Goal: Information Seeking & Learning: Check status

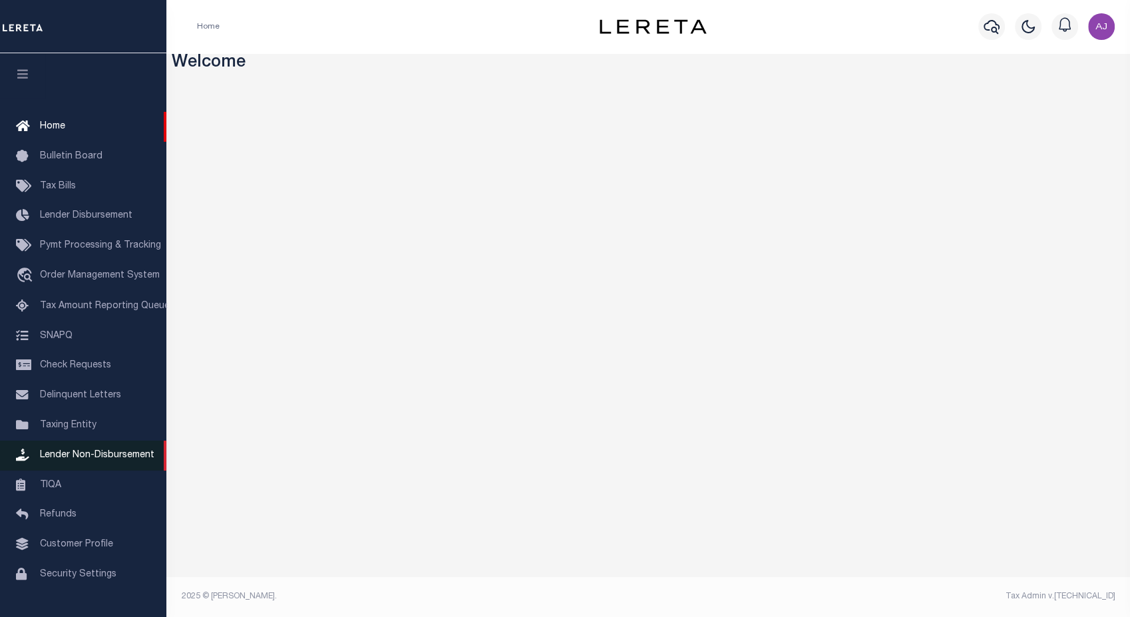
click at [93, 460] on span "Lender Non-Disbursement" at bounding box center [97, 455] width 114 height 9
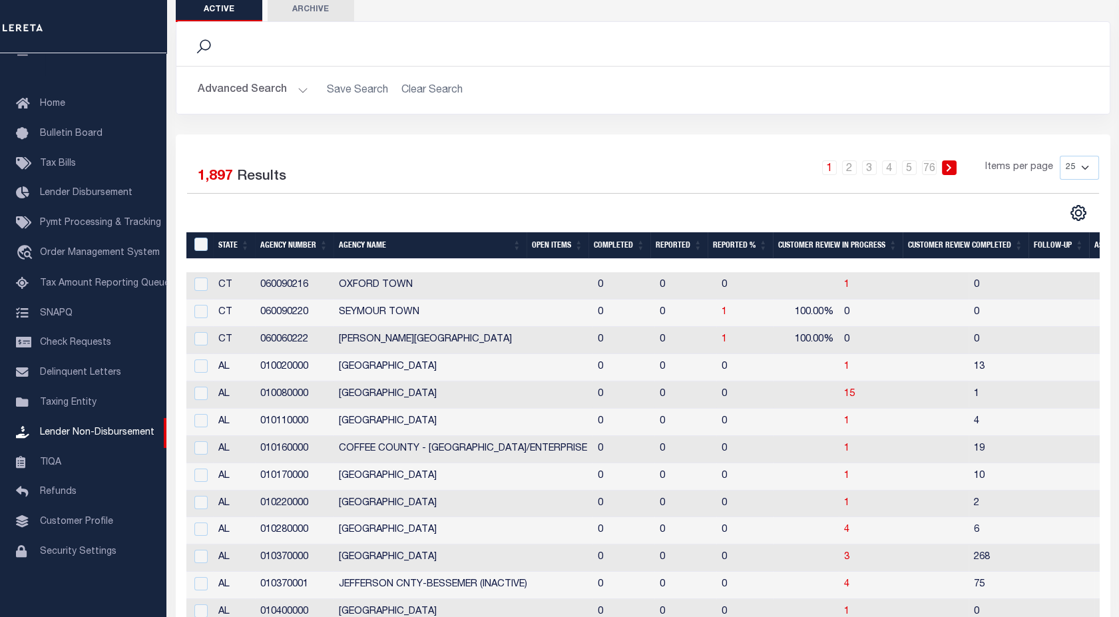
scroll to position [69, 0]
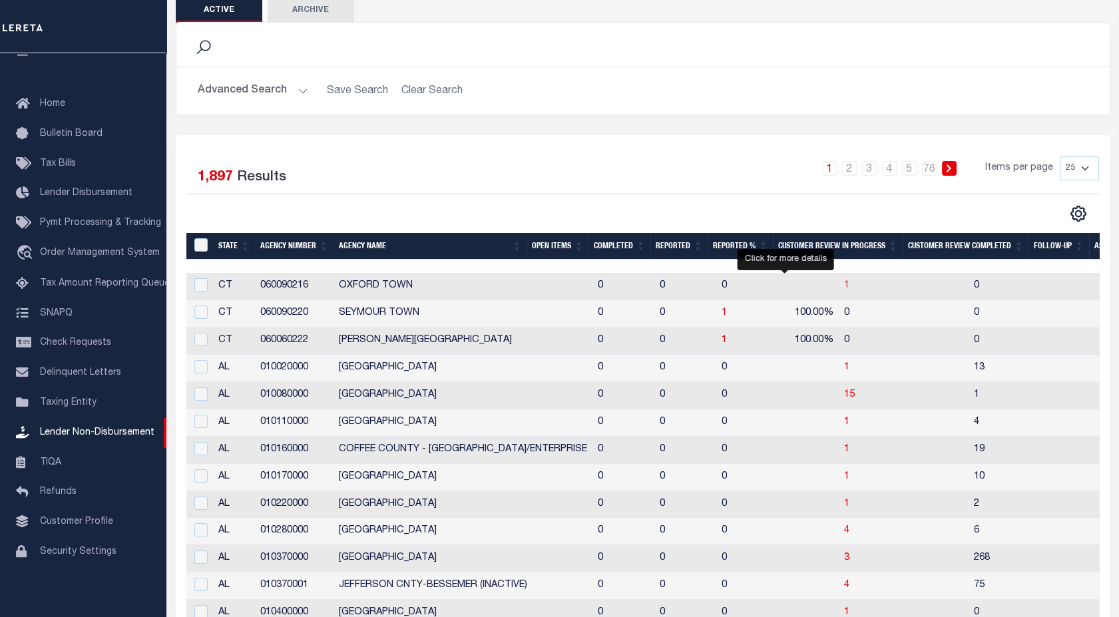
click at [844, 285] on span "1" at bounding box center [846, 285] width 5 height 9
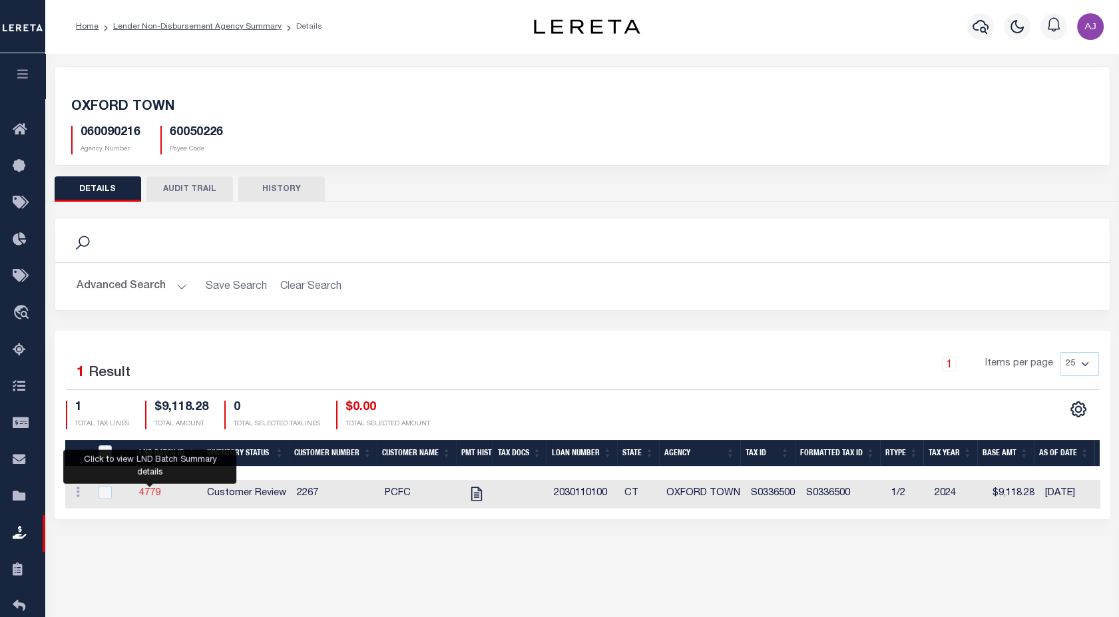
click at [149, 495] on link "4779" at bounding box center [149, 493] width 21 height 9
checkbox input "true"
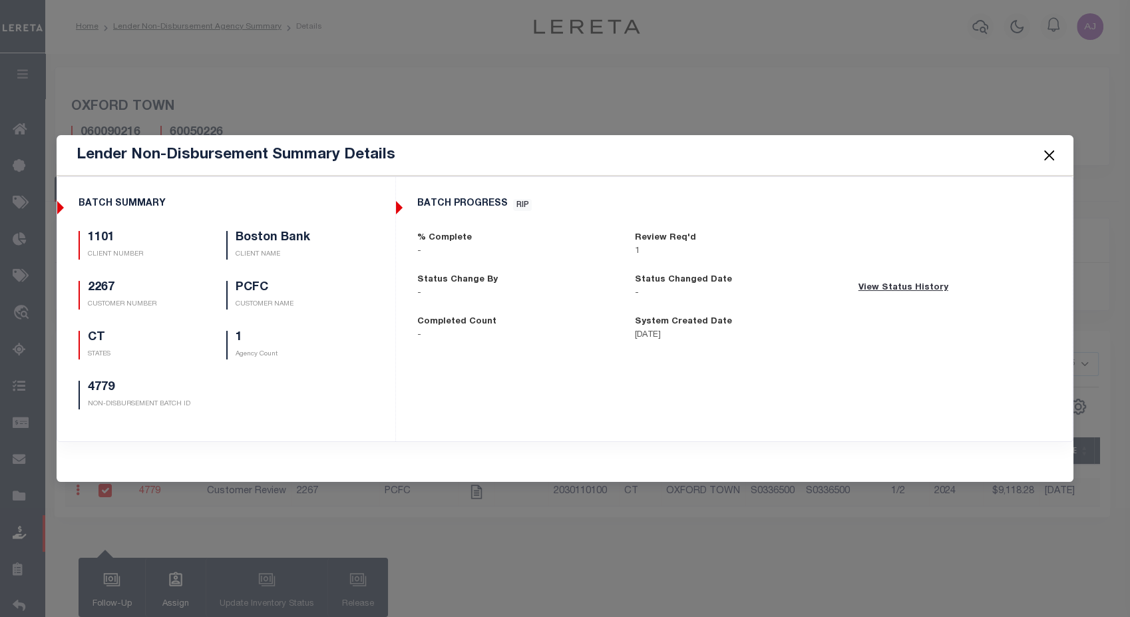
drag, startPoint x: 831, startPoint y: 79, endPoint x: 1048, endPoint y: 146, distance: 226.5
click at [1048, 146] on div "Lender Non-Disbursement Summary Details BATCH SUMMARY 1101 CLIENT NUMBER Boston…" at bounding box center [565, 308] width 1130 height 617
click at [1048, 146] on button "Close" at bounding box center [1048, 154] width 17 height 17
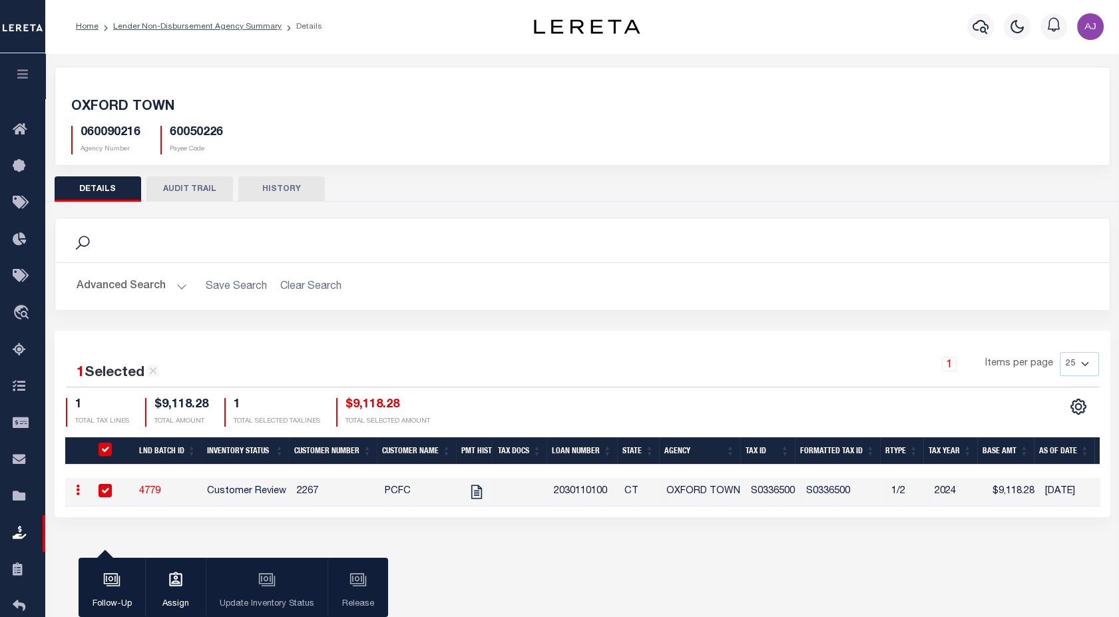
click at [196, 192] on button "AUDIT TRAIL" at bounding box center [189, 188] width 87 height 25
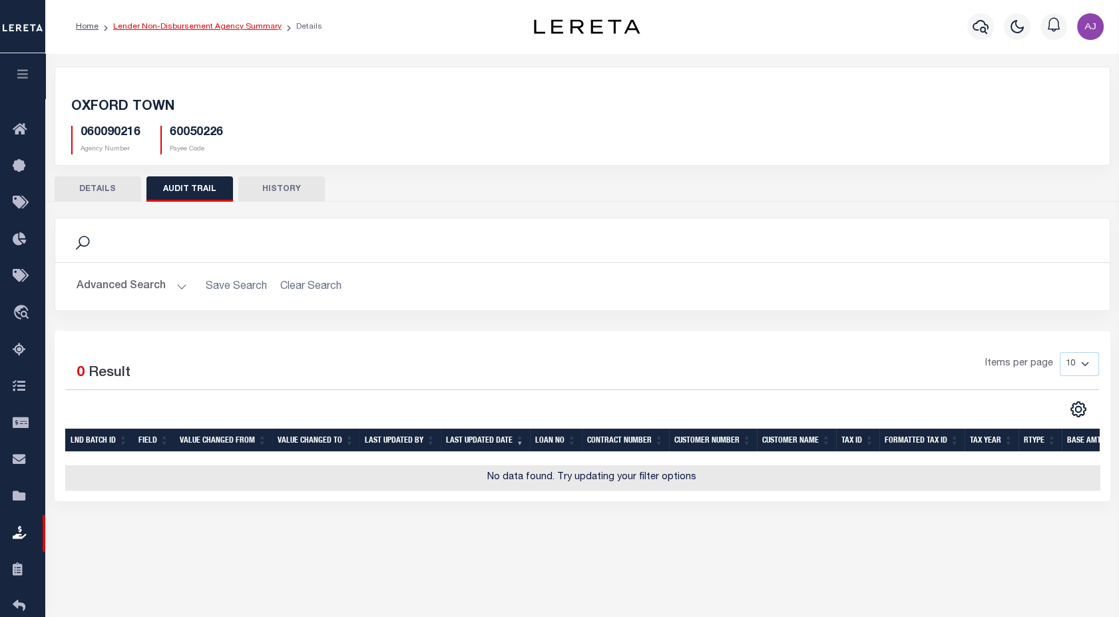
click at [240, 25] on link "Lender Non-Disbursement Agency Summary" at bounding box center [197, 27] width 168 height 8
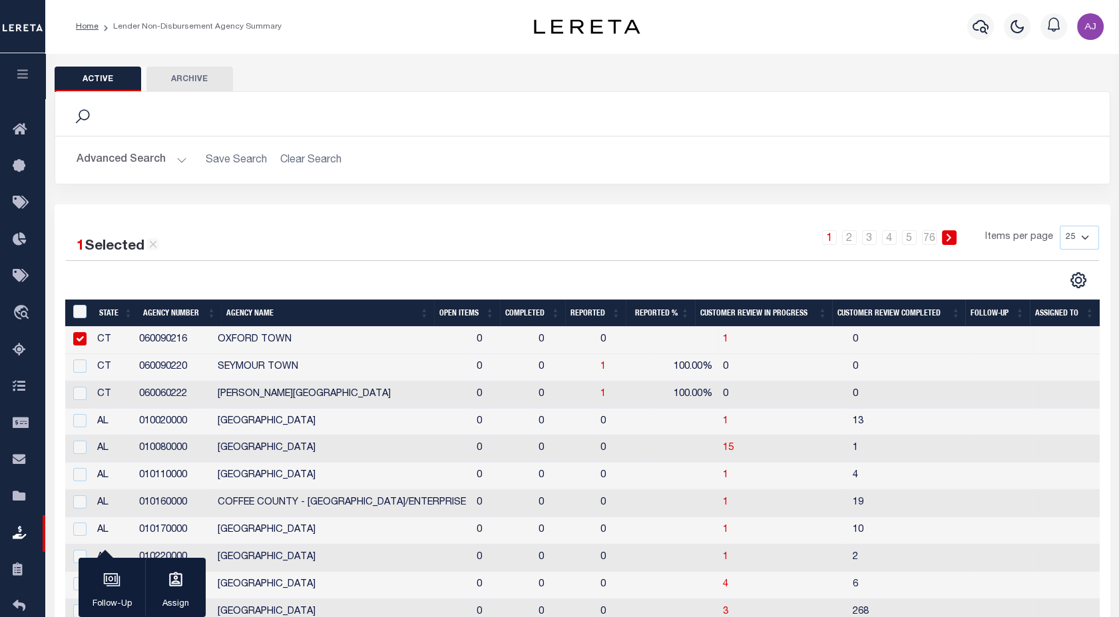
click at [191, 78] on button "Archive" at bounding box center [189, 79] width 87 height 25
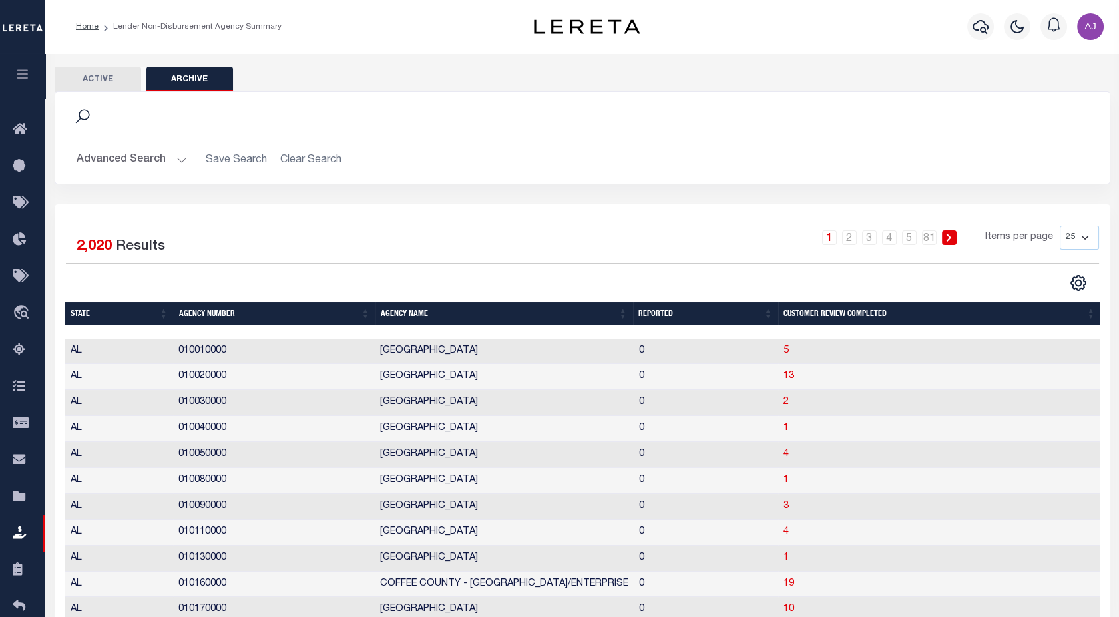
click at [18, 74] on icon "button" at bounding box center [22, 74] width 15 height 12
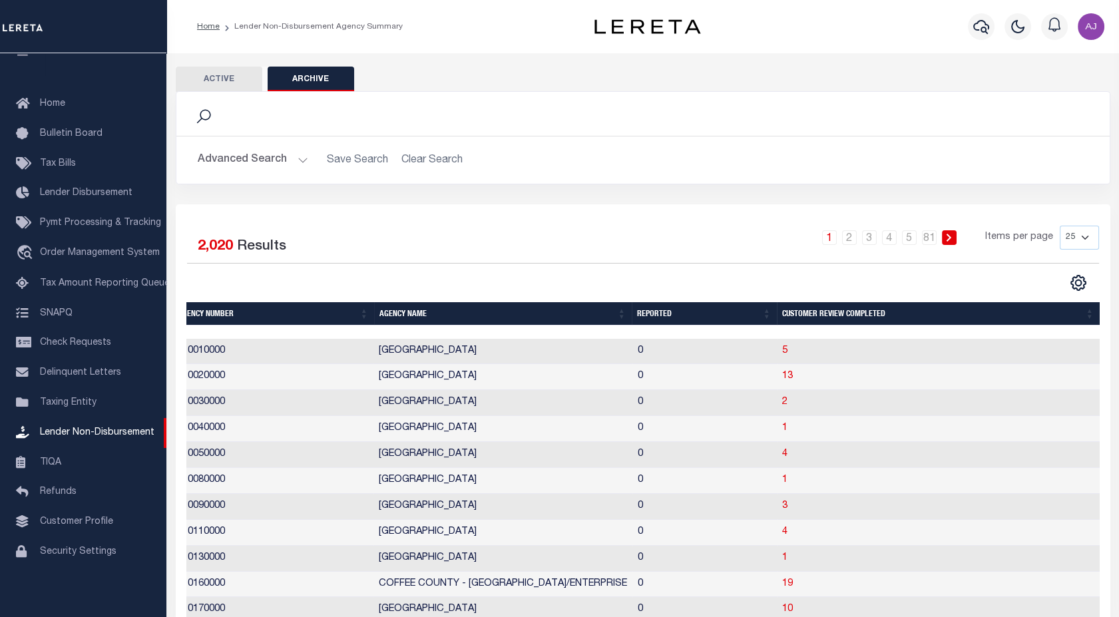
scroll to position [0, 122]
click at [1077, 278] on icon "" at bounding box center [1078, 282] width 17 height 17
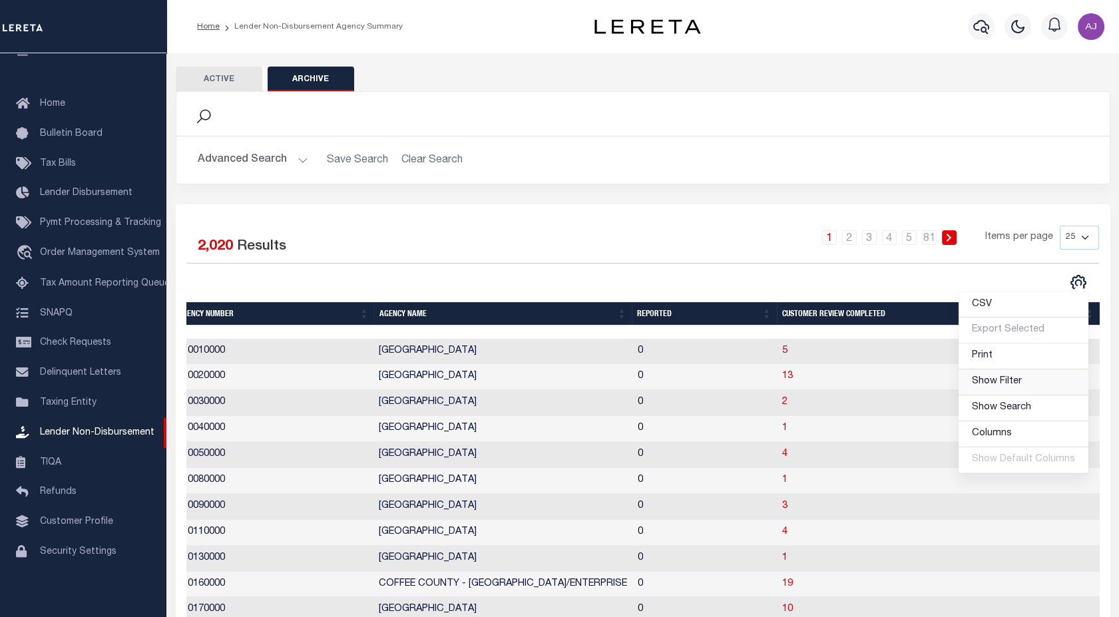
click at [1001, 385] on span "Show Filter" at bounding box center [997, 381] width 50 height 9
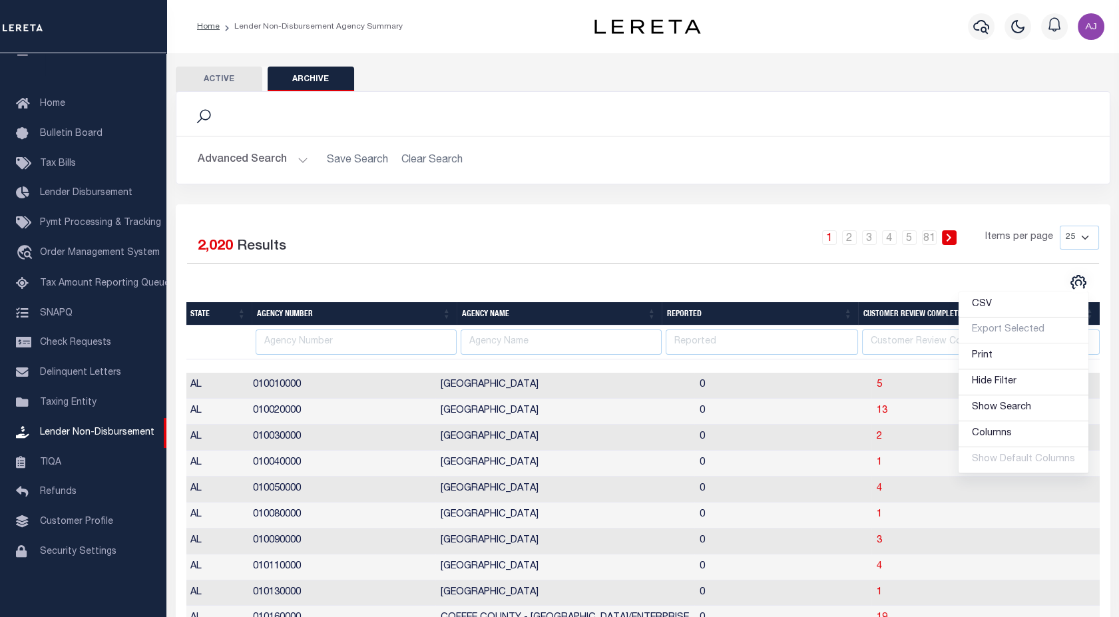
click at [793, 275] on div "CSV Export Selected Print Hide Filter Show Search Columns 0: State 1: Agency Nu…" at bounding box center [871, 282] width 456 height 17
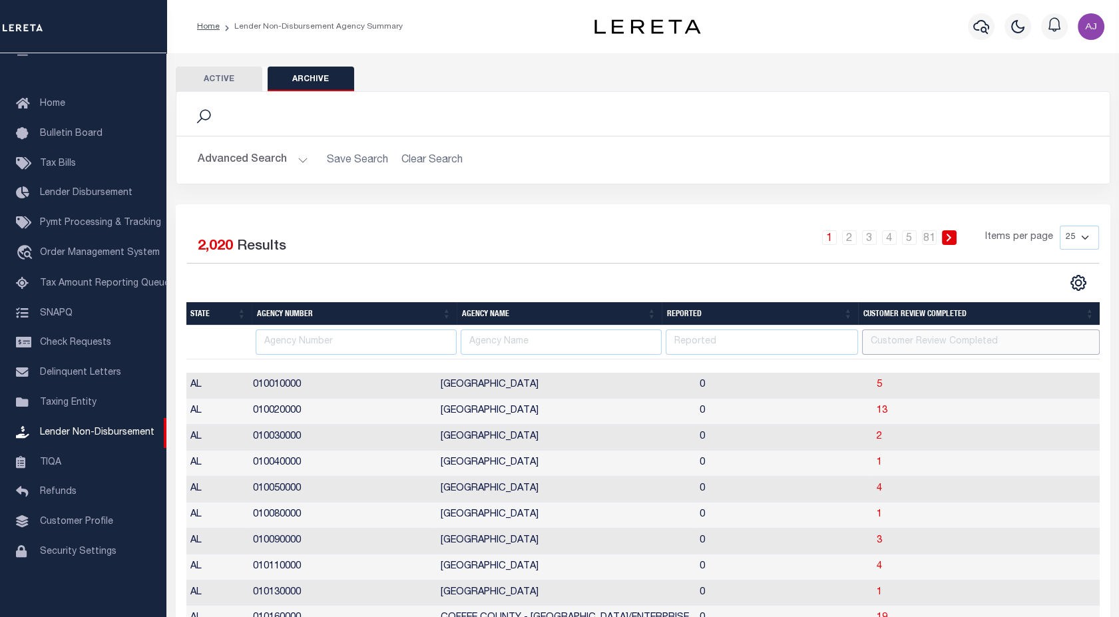
click at [923, 333] on input "number" at bounding box center [981, 342] width 238 height 26
click at [266, 158] on button "Advanced Search" at bounding box center [253, 160] width 110 height 26
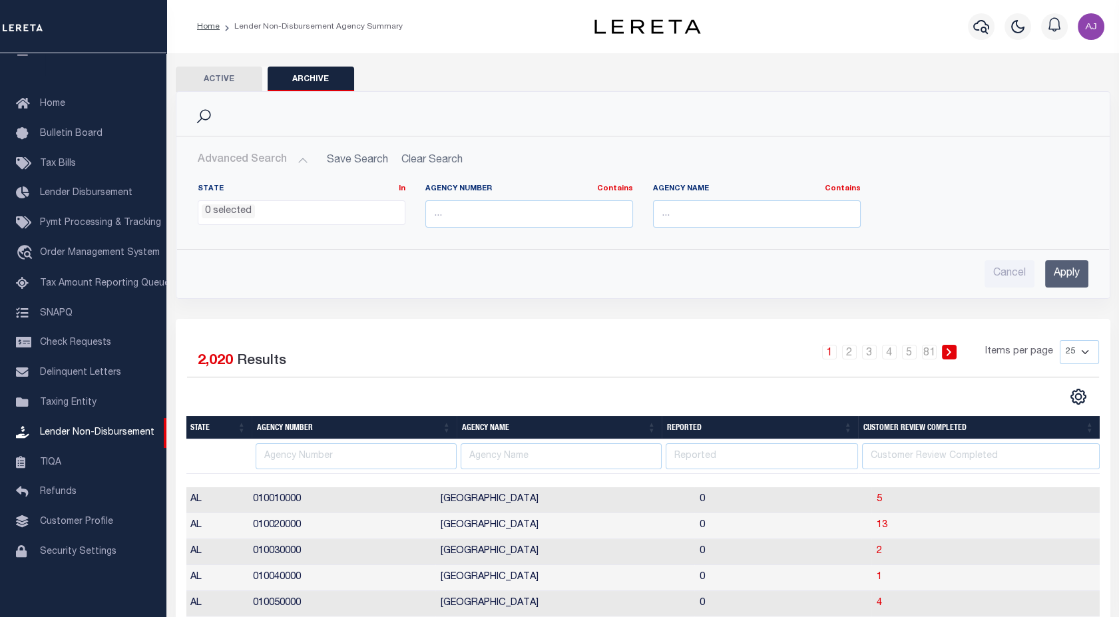
click at [224, 75] on button "Active" at bounding box center [219, 79] width 87 height 25
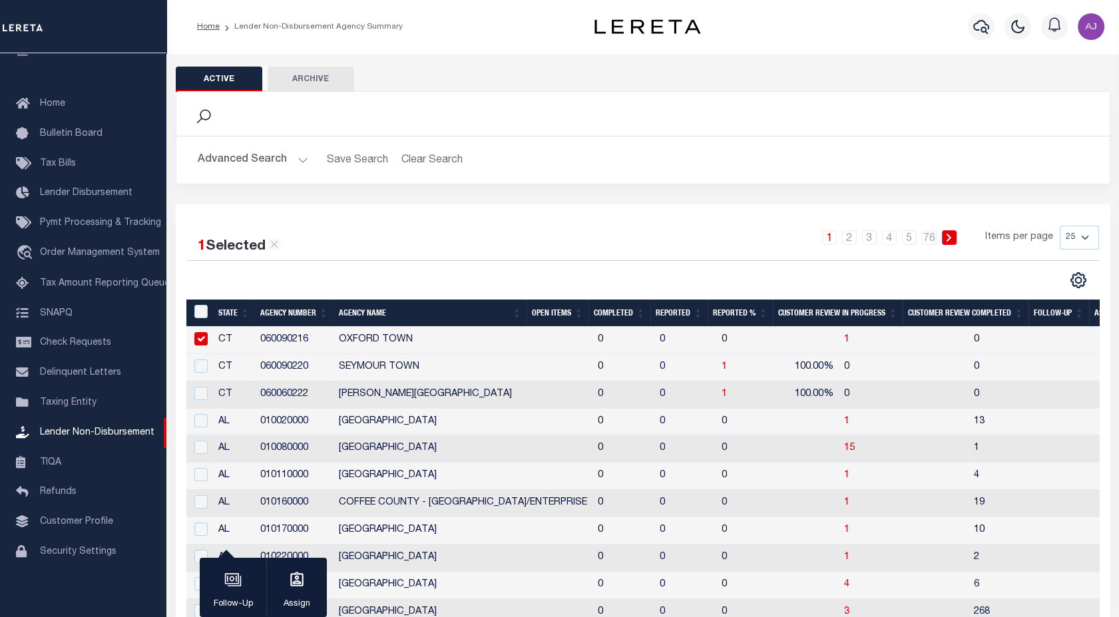
click at [295, 165] on button "Advanced Search" at bounding box center [253, 160] width 110 height 26
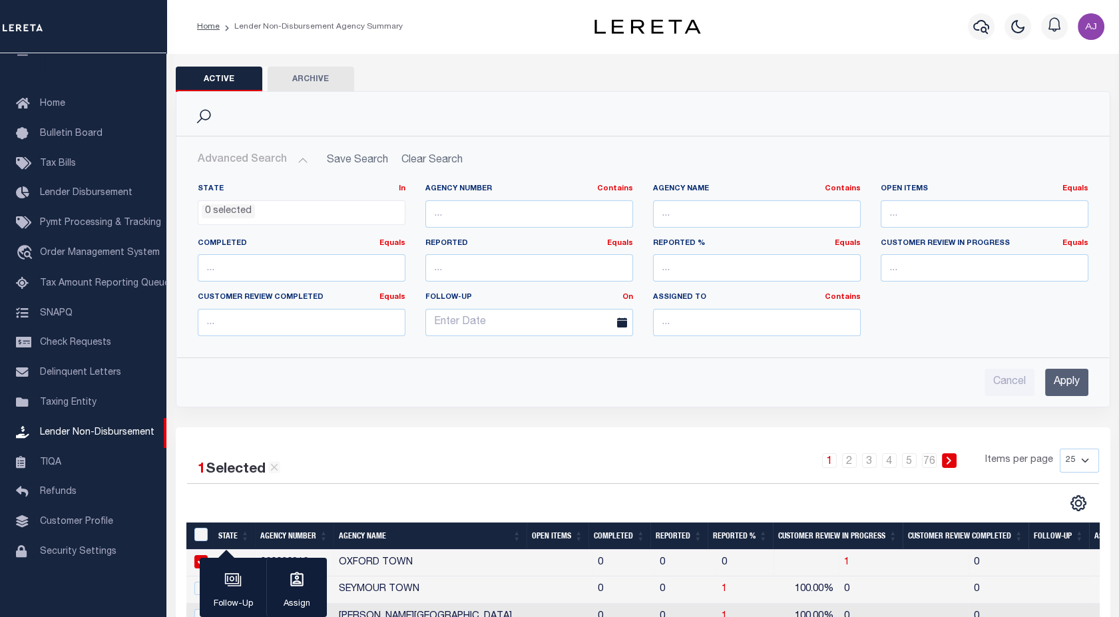
click at [622, 320] on icon at bounding box center [622, 322] width 10 height 10
click at [618, 319] on icon at bounding box center [622, 322] width 10 height 10
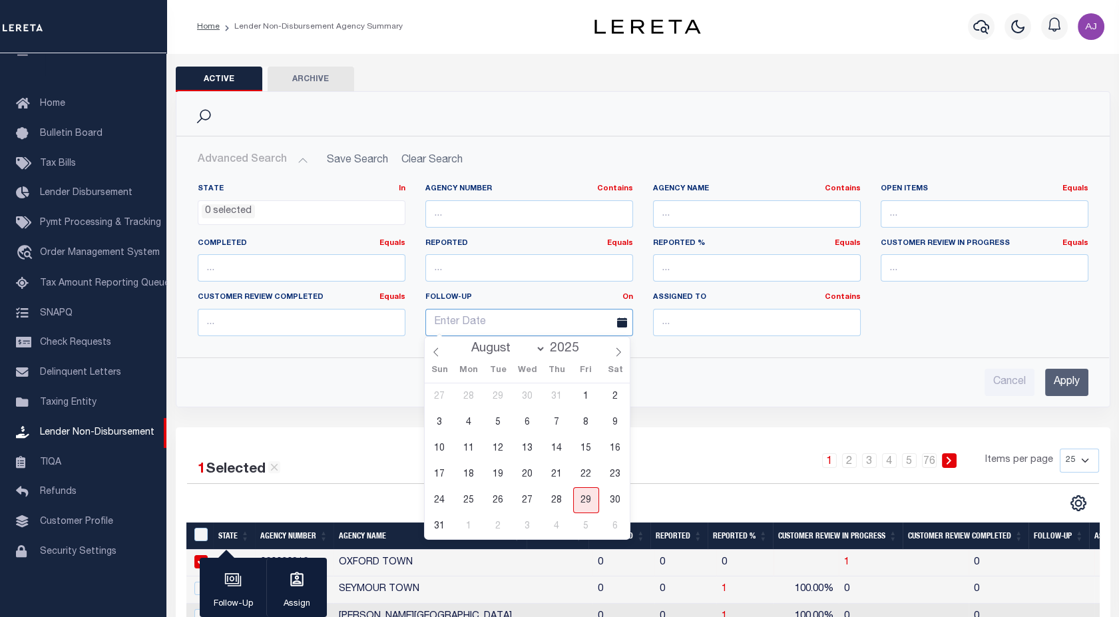
click at [570, 317] on input "text" at bounding box center [529, 322] width 208 height 27
click at [587, 395] on span "1" at bounding box center [586, 396] width 26 height 26
type input "[DATE]"
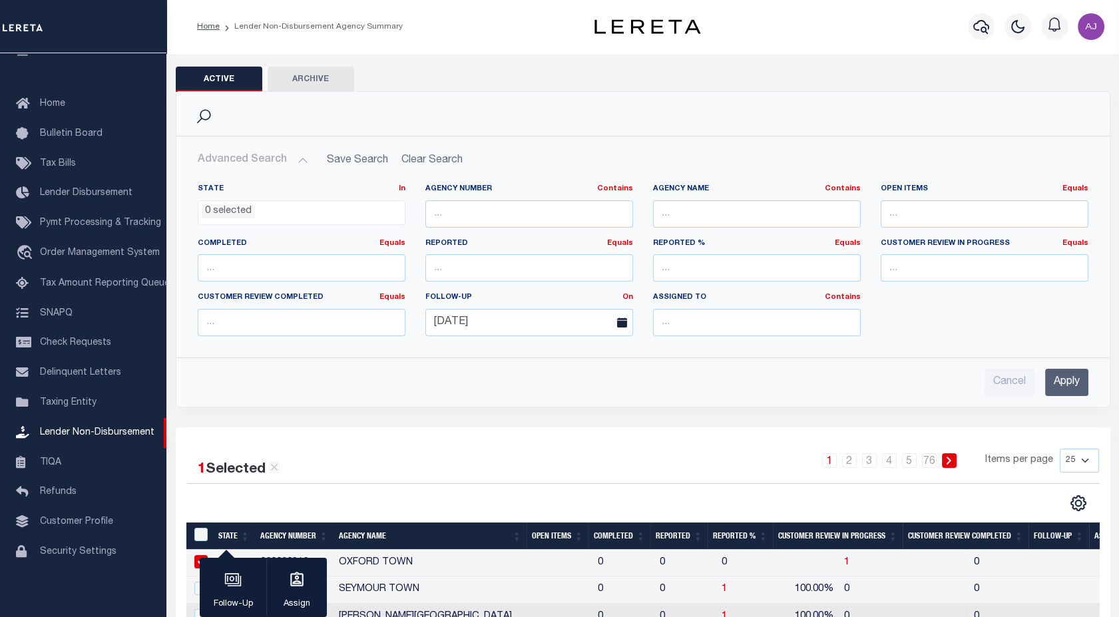
click at [618, 326] on icon at bounding box center [622, 322] width 10 height 10
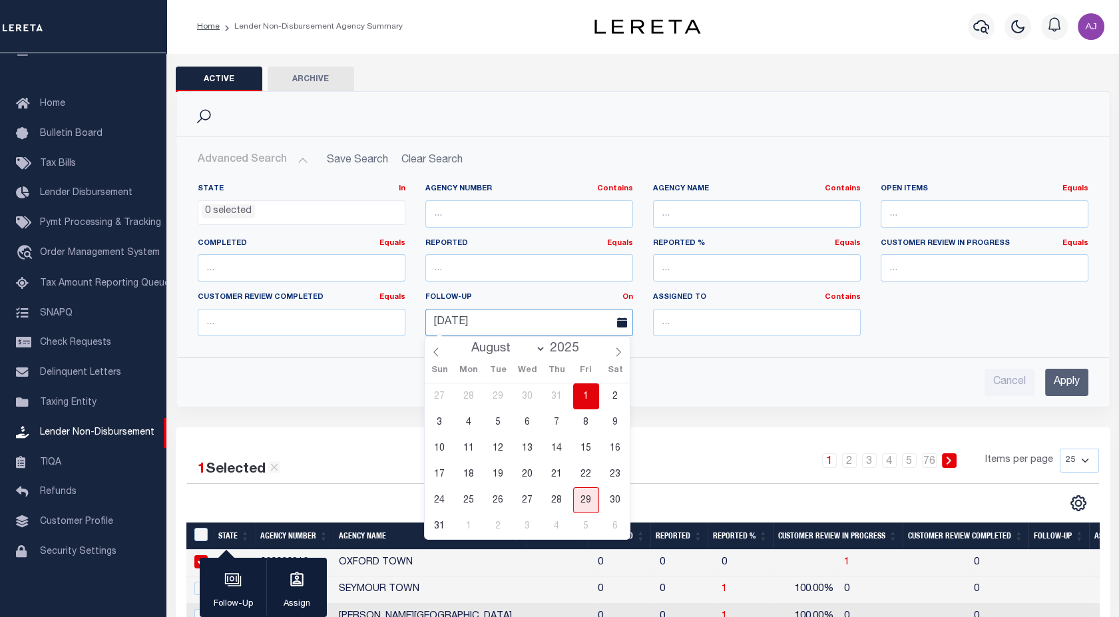
click at [586, 318] on input "[DATE]" at bounding box center [529, 322] width 208 height 27
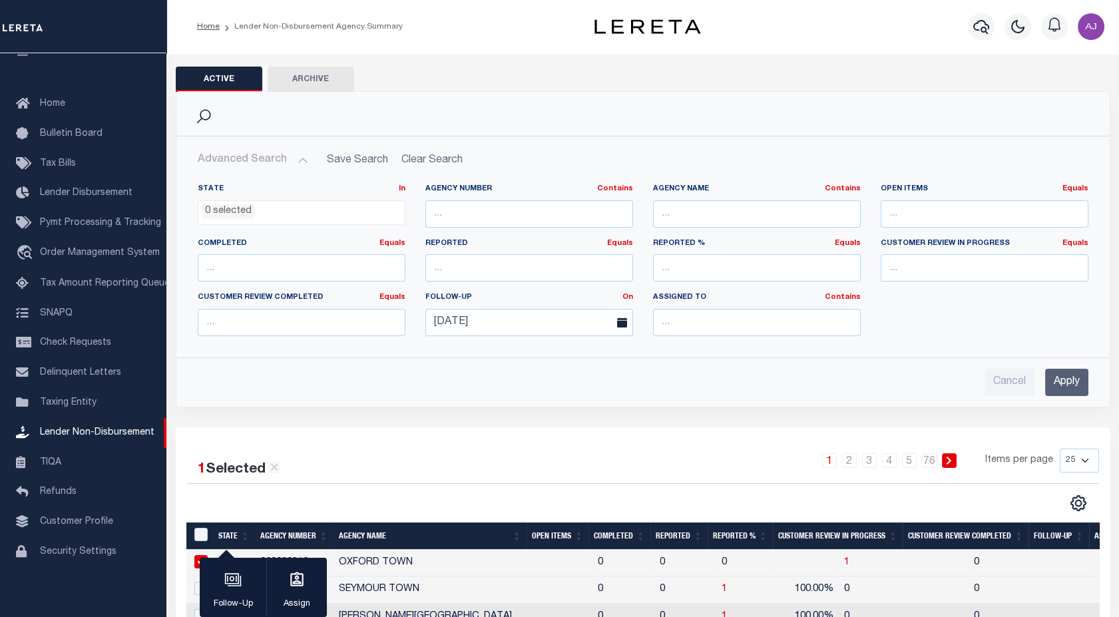
click at [839, 404] on div "Advanced Search Save Search Clear Search State In In AK AL AR AZ CA CO CT" at bounding box center [642, 271] width 933 height 270
click at [527, 213] on input "text" at bounding box center [529, 213] width 208 height 27
click at [351, 254] on input "number" at bounding box center [302, 267] width 208 height 27
click at [548, 282] on div "Reported Equals Equals Is Not Equal To Is Greater Than Is Less Than" at bounding box center [529, 265] width 228 height 55
click at [760, 280] on input "number" at bounding box center [757, 267] width 208 height 27
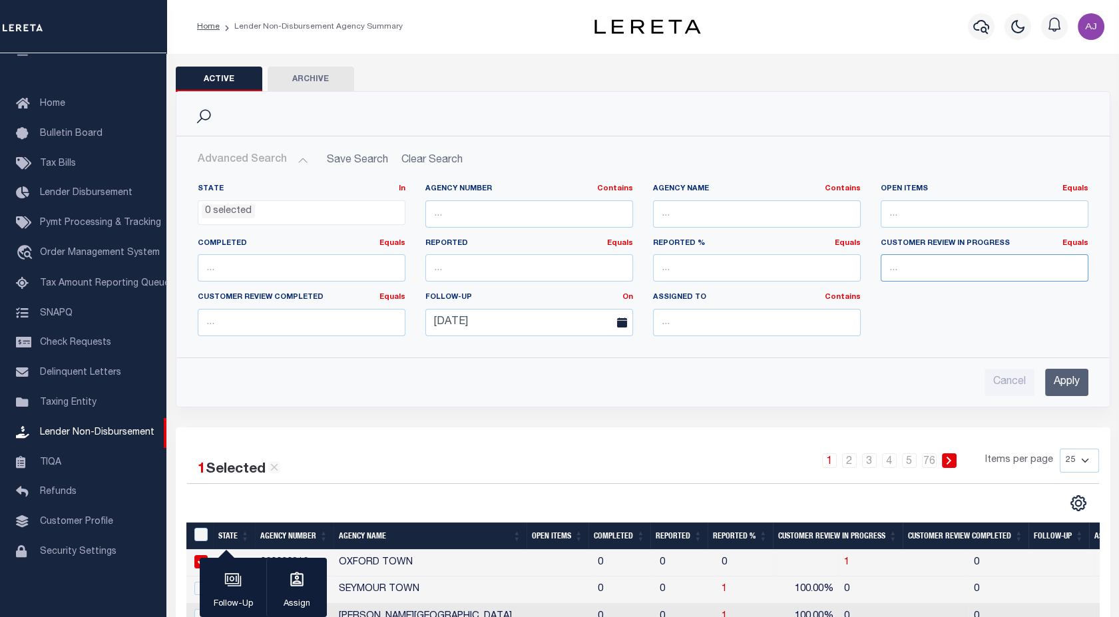
click at [937, 269] on input "number" at bounding box center [985, 267] width 208 height 27
click at [276, 469] on icon at bounding box center [274, 467] width 12 height 12
checkbox input "false"
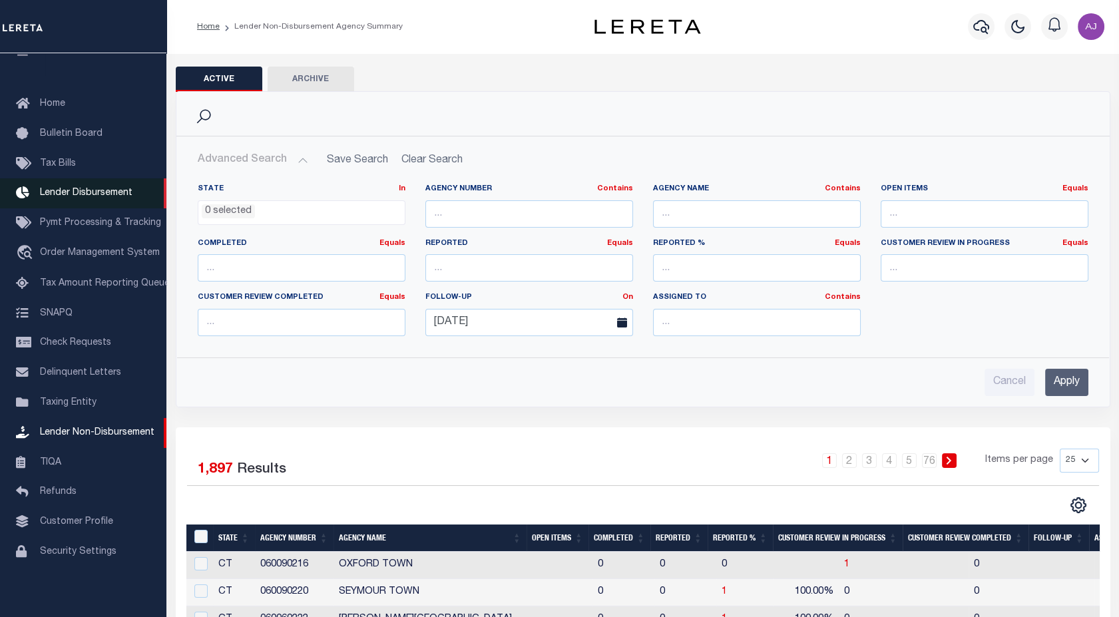
click at [97, 188] on span "Lender Disbursement" at bounding box center [86, 192] width 93 height 9
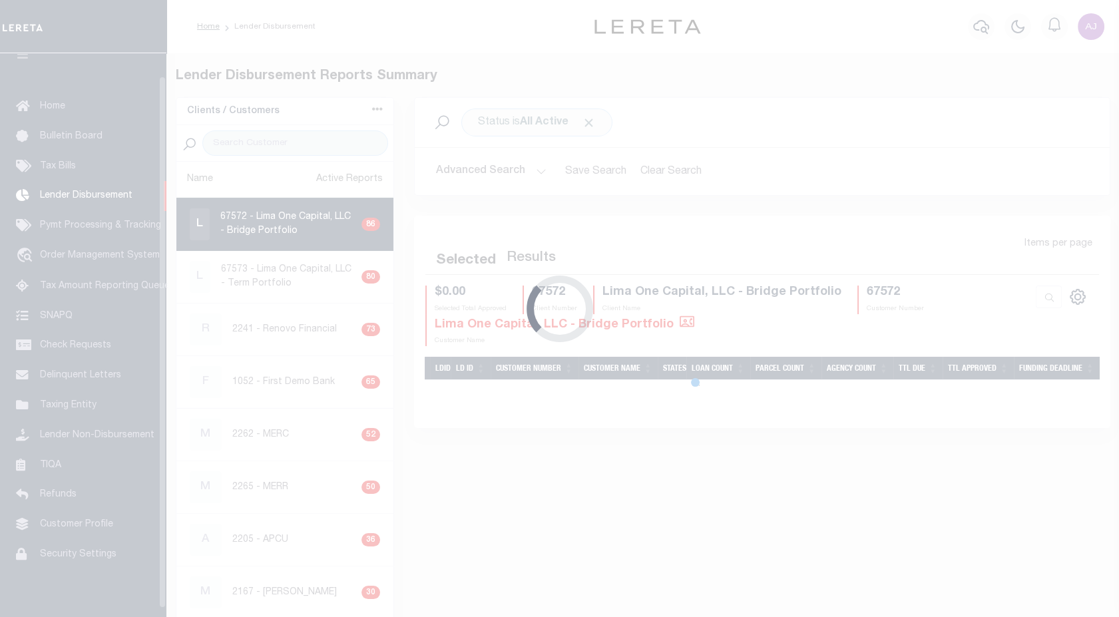
scroll to position [23, 0]
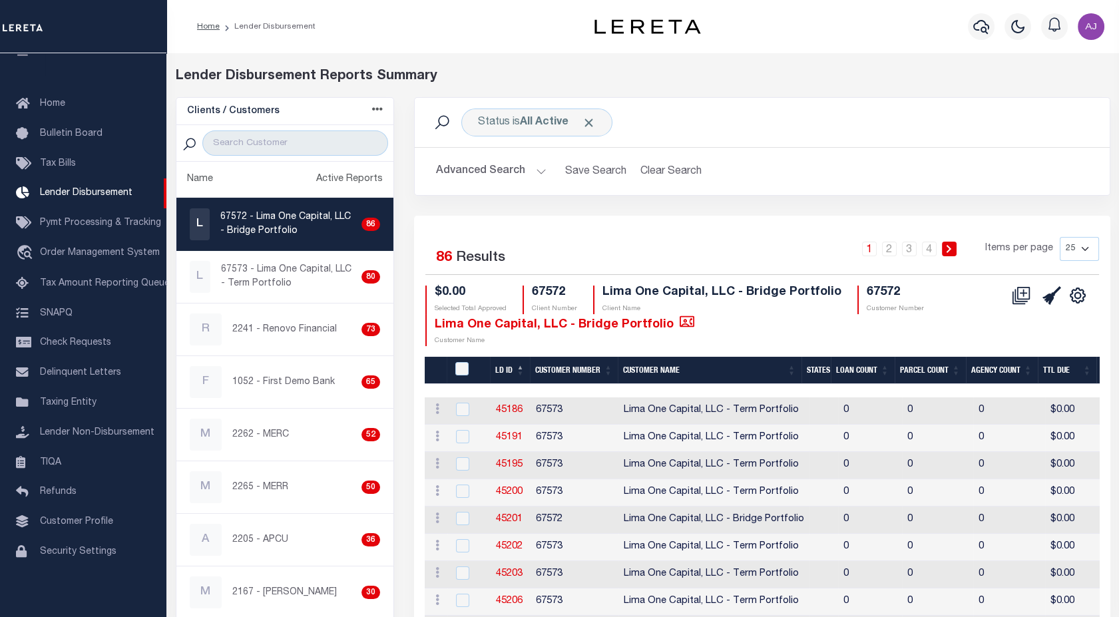
click at [532, 177] on button "Advanced Search" at bounding box center [491, 171] width 110 height 26
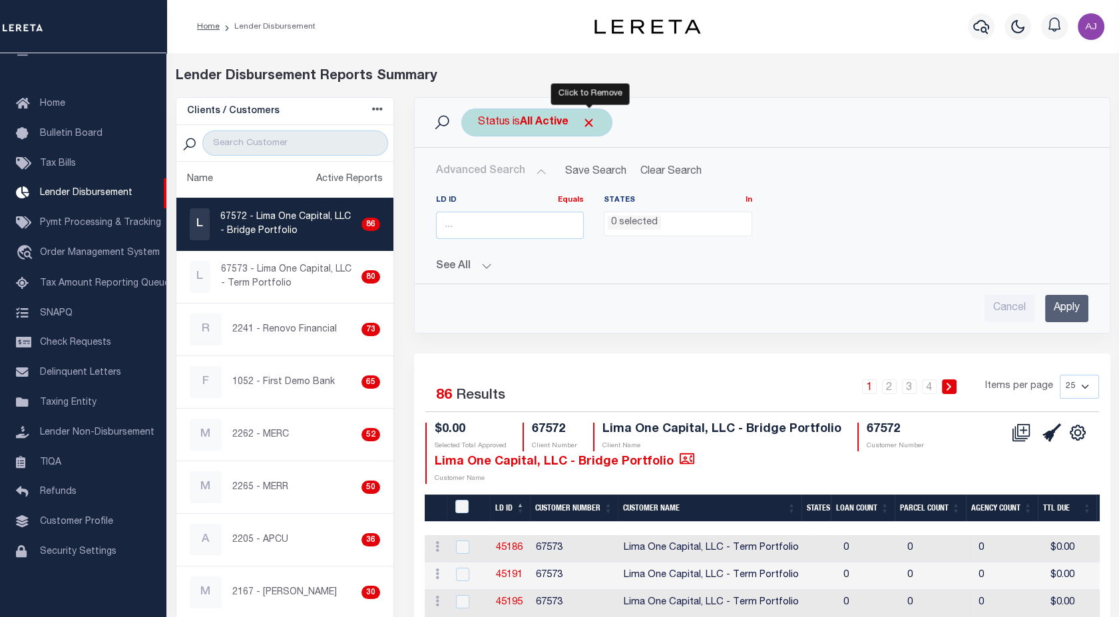
click at [586, 120] on span "Click to Remove" at bounding box center [589, 123] width 14 height 14
click at [485, 264] on button "See All" at bounding box center [762, 266] width 652 height 13
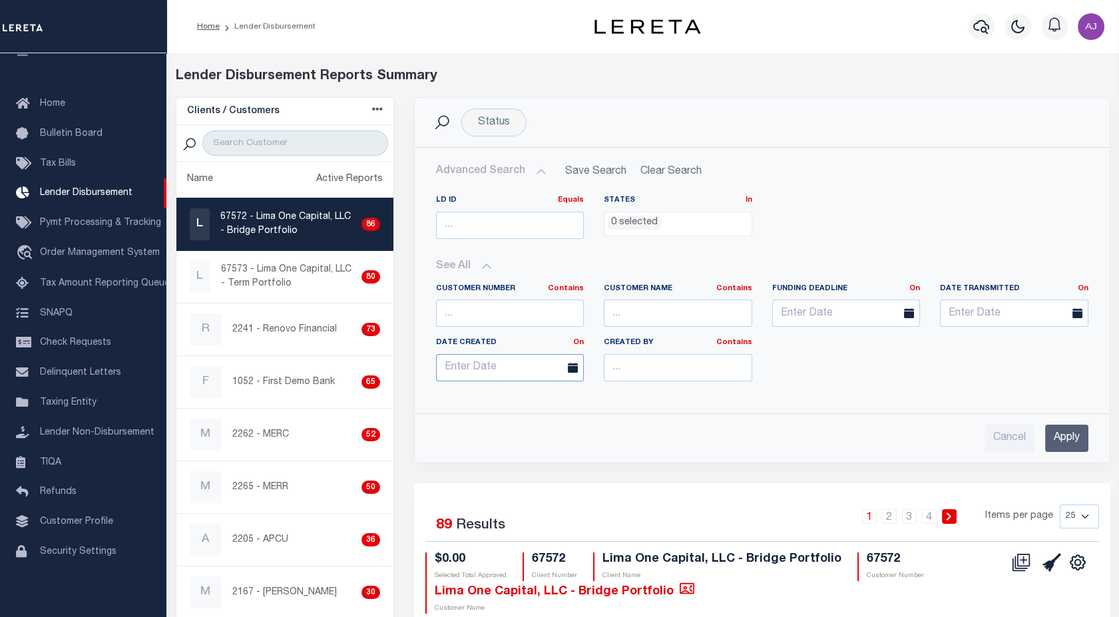
click at [516, 370] on input "text" at bounding box center [510, 367] width 148 height 27
click at [863, 311] on input "text" at bounding box center [846, 313] width 148 height 27
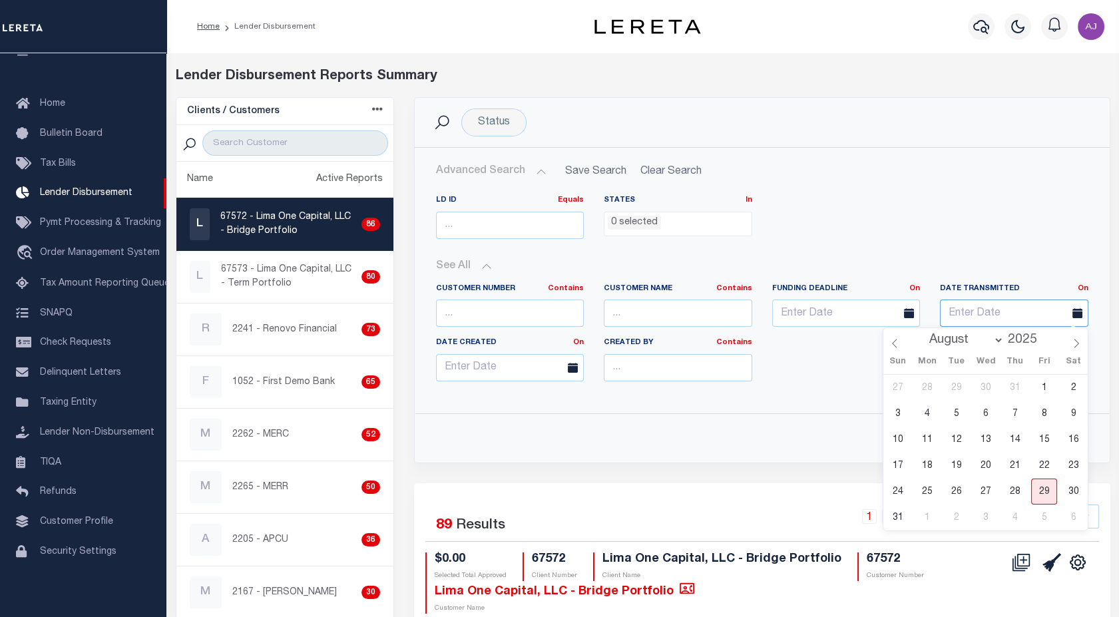
click at [1007, 313] on input "text" at bounding box center [1014, 313] width 148 height 27
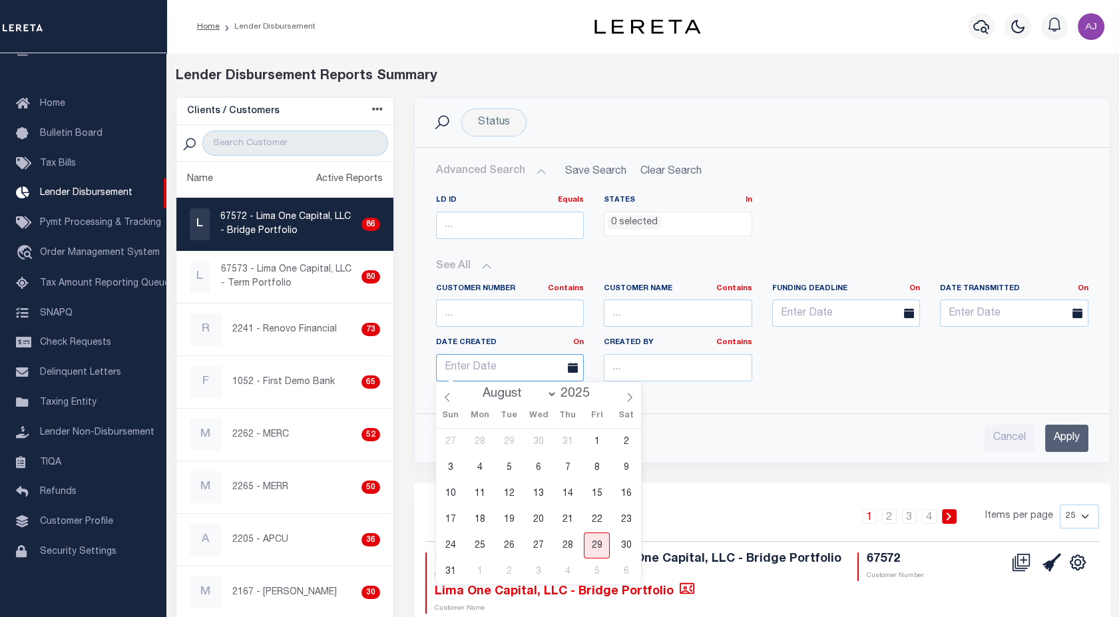
click at [518, 377] on input "text" at bounding box center [510, 367] width 148 height 27
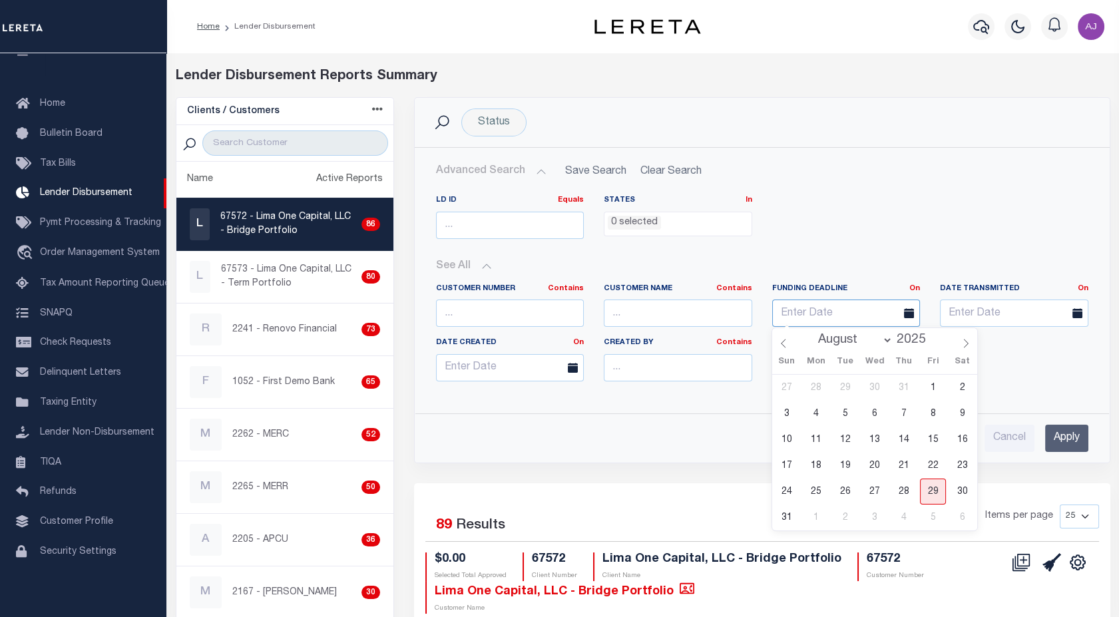
click at [835, 306] on input "text" at bounding box center [846, 313] width 148 height 27
click at [990, 315] on input "text" at bounding box center [1014, 313] width 148 height 27
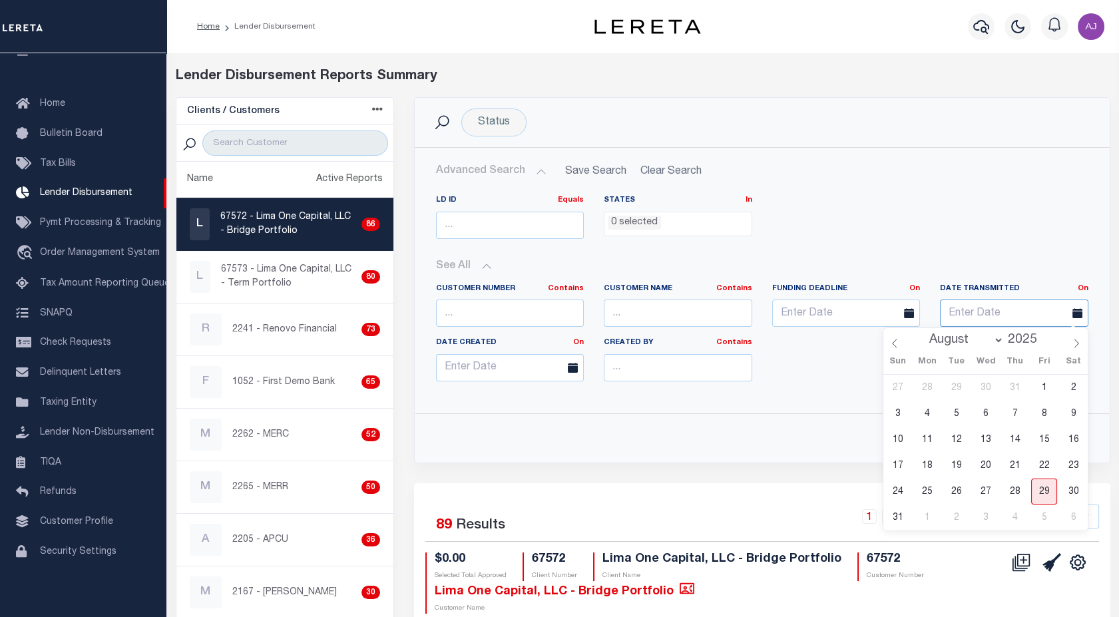
scroll to position [0, 0]
